Goal: Information Seeking & Learning: Check status

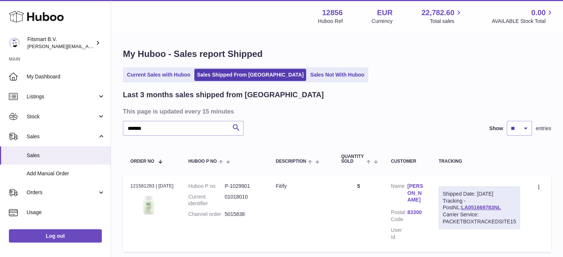
click at [32, 8] on div "Huboo" at bounding box center [55, 17] width 111 height 32
click at [37, 15] on icon at bounding box center [36, 16] width 55 height 15
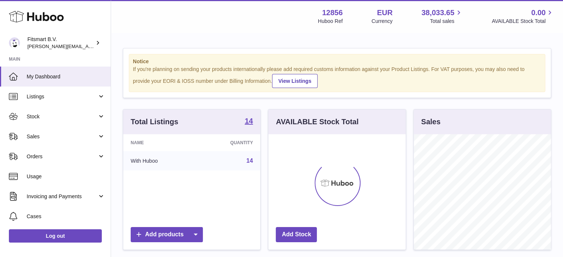
scroll to position [115, 137]
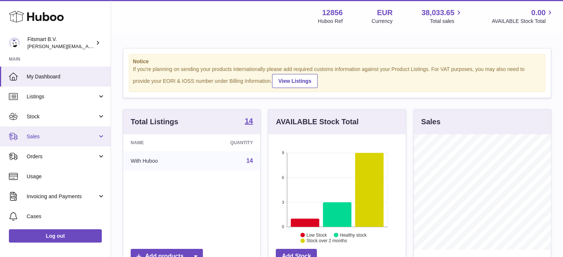
click at [80, 138] on span "Sales" at bounding box center [62, 136] width 71 height 7
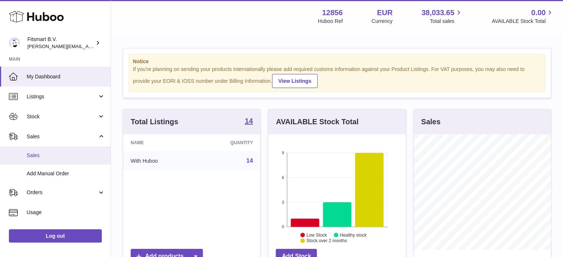
click at [87, 160] on link "Sales" at bounding box center [55, 155] width 111 height 18
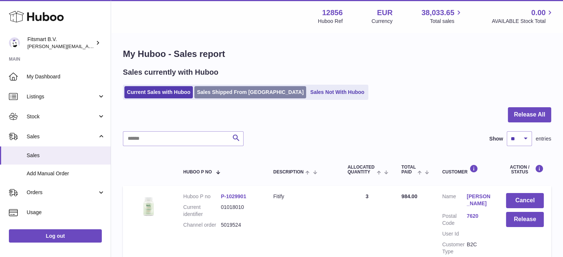
click at [242, 87] on link "Sales Shipped From Huboo" at bounding box center [250, 92] width 112 height 12
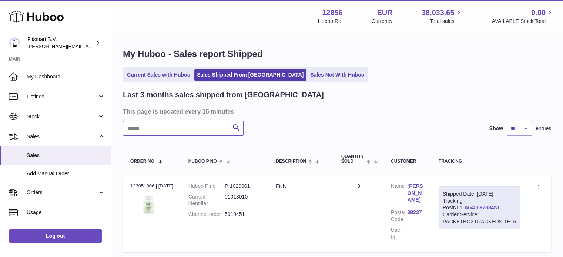
click at [188, 132] on input "text" at bounding box center [183, 128] width 121 height 15
paste input "**********"
click at [414, 188] on link "Gitte Bækgaard" at bounding box center [415, 193] width 16 height 21
drag, startPoint x: 254, startPoint y: 218, endPoint x: 196, endPoint y: 183, distance: 68.1
click at [228, 218] on dl "Huboo P no P-1029901 Current identifier 01018010 Channel order 5019434" at bounding box center [224, 202] width 73 height 39
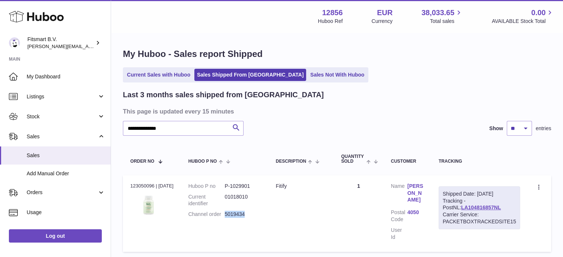
copy dd "5019434"
click at [409, 189] on link "Gitte Bækgaard" at bounding box center [415, 193] width 16 height 21
copy dd "5019434"
click at [422, 193] on td "Customer Name Gitte Bækgaard Postal Code 4050 User Id" at bounding box center [407, 213] width 48 height 77
click at [421, 193] on link "Gitte Bækgaard" at bounding box center [415, 193] width 16 height 21
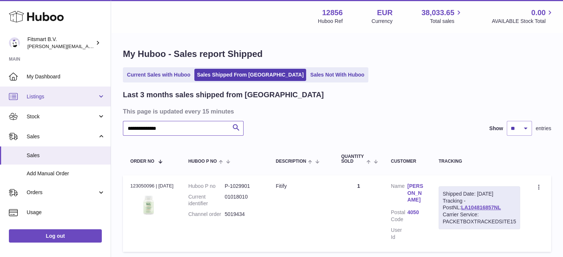
drag, startPoint x: 186, startPoint y: 127, endPoint x: 0, endPoint y: 93, distance: 188.8
click at [0, 93] on div "**********" at bounding box center [281, 157] width 563 height 314
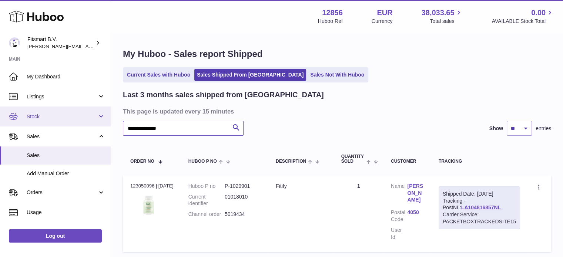
paste input "text"
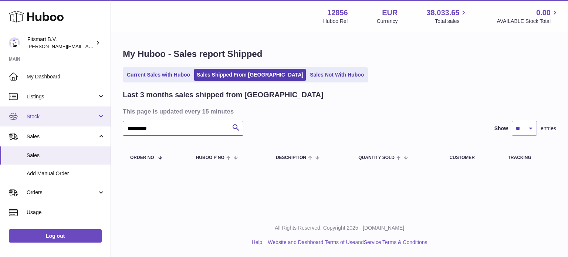
drag, startPoint x: 146, startPoint y: 129, endPoint x: 0, endPoint y: 122, distance: 146.3
click at [0, 122] on div "**********" at bounding box center [284, 128] width 568 height 257
paste input "*******"
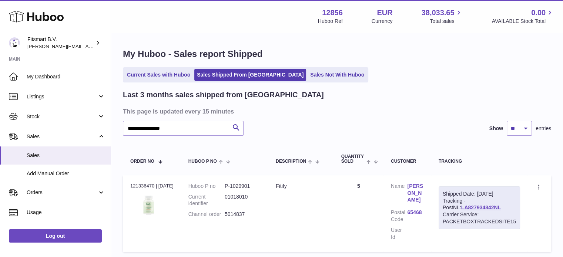
click at [414, 192] on link "Ulrike Dienstbach" at bounding box center [415, 193] width 16 height 21
drag, startPoint x: 448, startPoint y: 86, endPoint x: 404, endPoint y: 131, distance: 63.6
click at [444, 90] on div at bounding box center [281, 128] width 563 height 257
drag, startPoint x: 262, startPoint y: 217, endPoint x: 225, endPoint y: 223, distance: 37.5
click at [225, 223] on td "Huboo P no P-1029901 Current identifier 01018010 Channel order 5014837" at bounding box center [224, 213] width 87 height 77
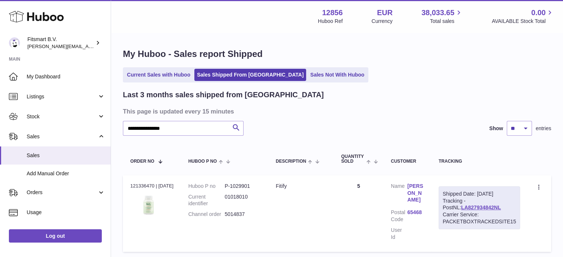
copy dl "5014837"
click at [482, 208] on link "LA827934842NL" at bounding box center [481, 208] width 40 height 6
drag, startPoint x: 140, startPoint y: 130, endPoint x: 0, endPoint y: 128, distance: 139.8
click at [0, 128] on div "**********" at bounding box center [281, 157] width 563 height 314
paste input "text"
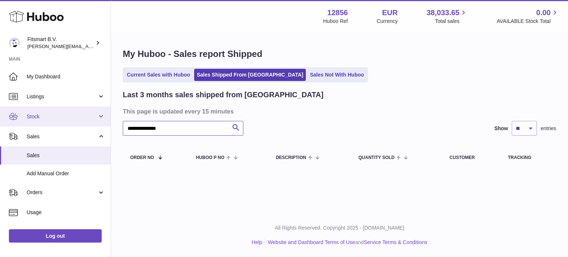
drag, startPoint x: 189, startPoint y: 131, endPoint x: 0, endPoint y: 119, distance: 189.7
click at [0, 119] on div "**********" at bounding box center [284, 128] width 568 height 257
paste input "text"
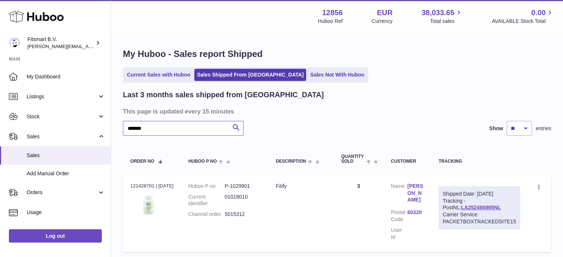
type input "*******"
click at [420, 192] on link "Volkmar Richter" at bounding box center [415, 193] width 16 height 21
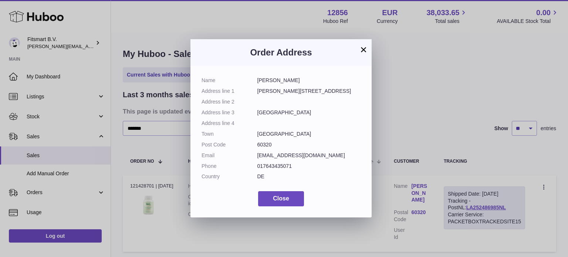
click at [463, 113] on div "× Order Address Name Volkmar Richter Address line 1 Fritz-Tarnow-Str 24 Address…" at bounding box center [284, 128] width 568 height 257
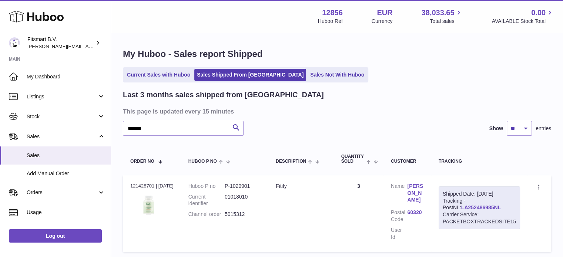
click at [472, 207] on link "LA252486985NL" at bounding box center [481, 208] width 40 height 6
